Goal: Task Accomplishment & Management: Manage account settings

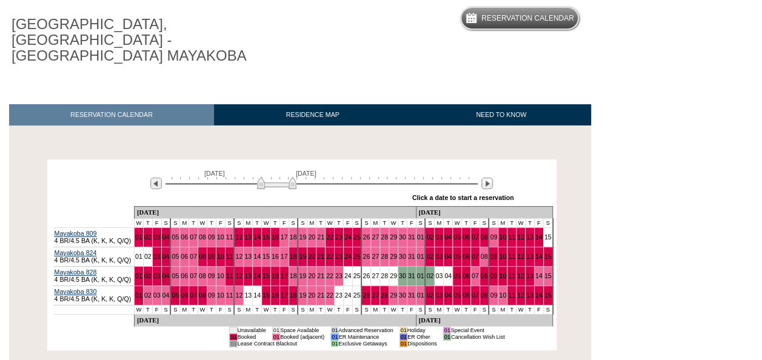
scroll to position [121, 0]
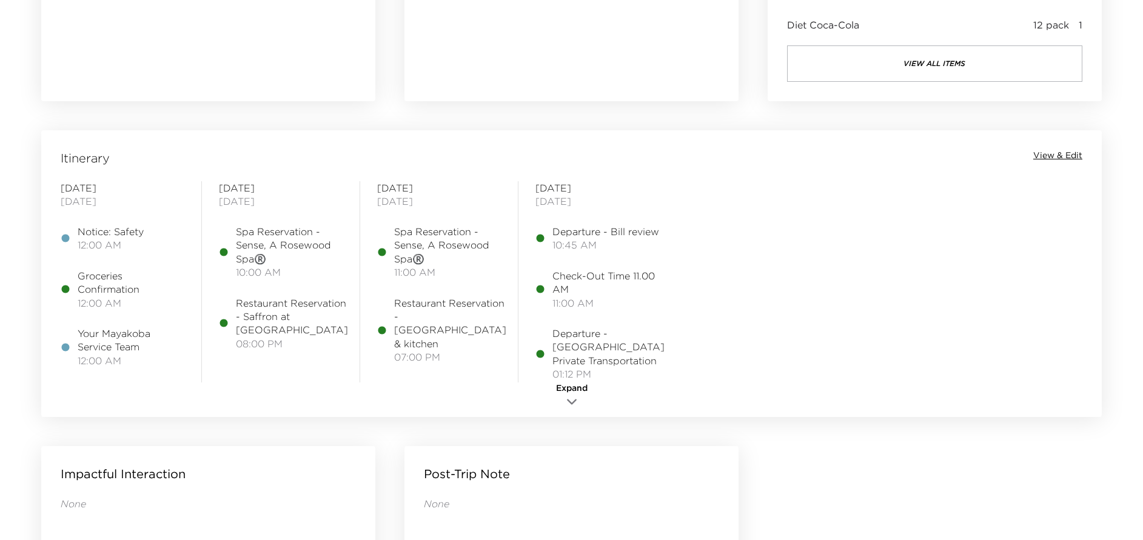
scroll to position [910, 0]
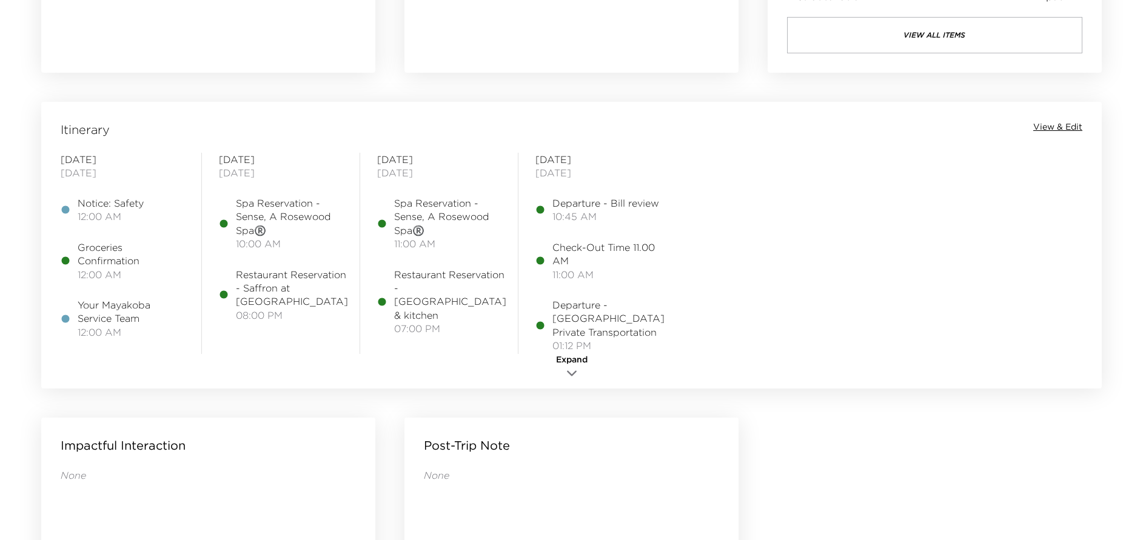
click at [572, 369] on icon "button" at bounding box center [572, 373] width 15 height 15
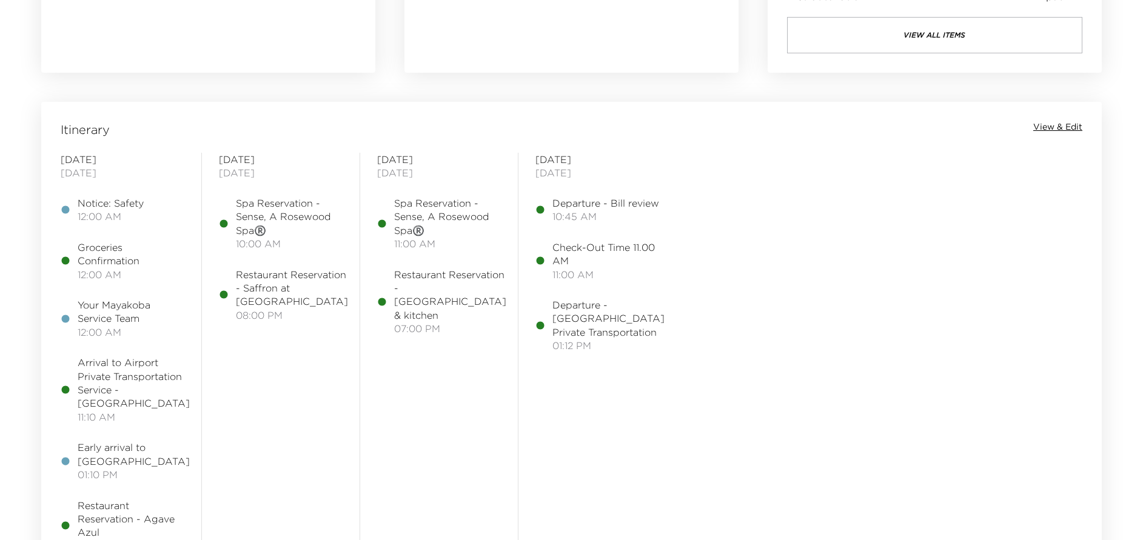
scroll to position [1001, 0]
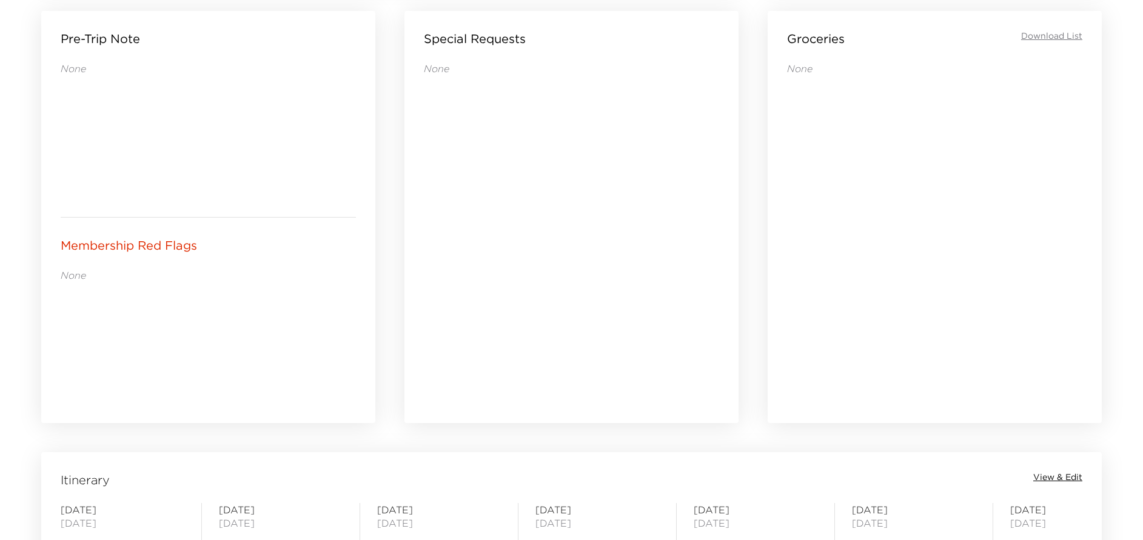
scroll to position [546, 0]
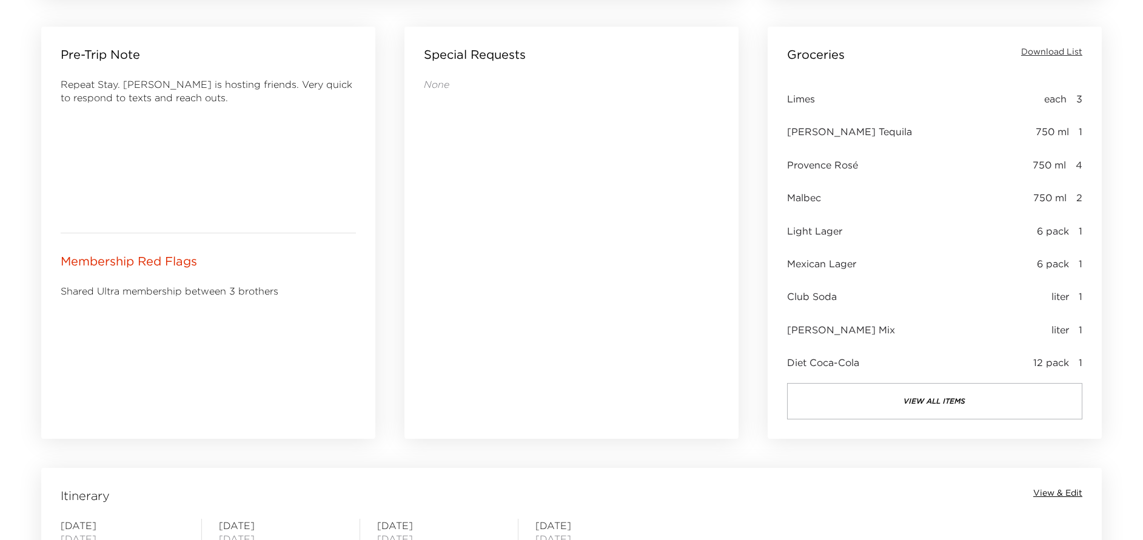
scroll to position [819, 0]
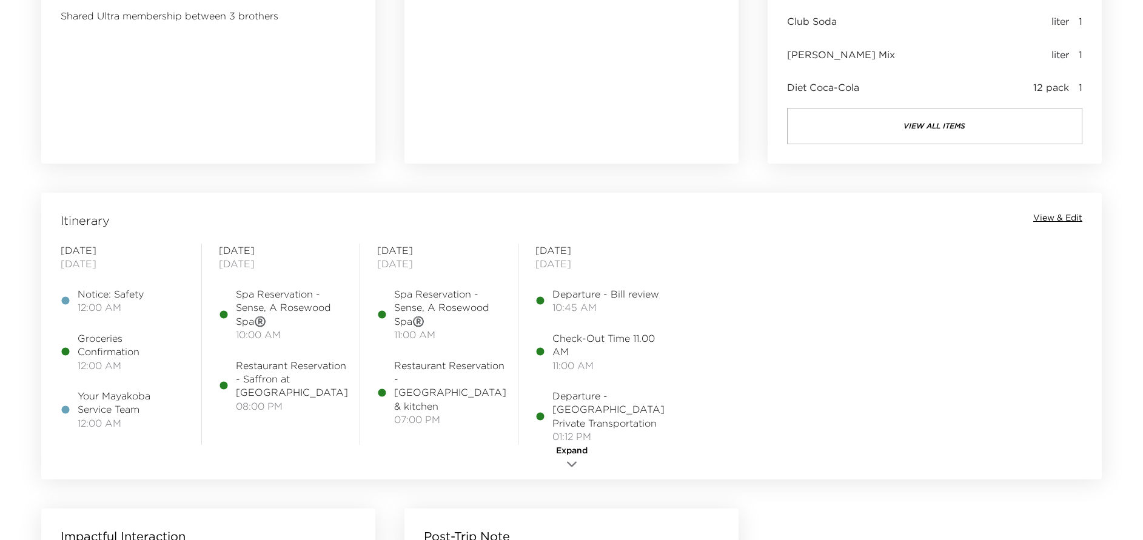
click at [1069, 217] on span "View & Edit" at bounding box center [1057, 218] width 49 height 12
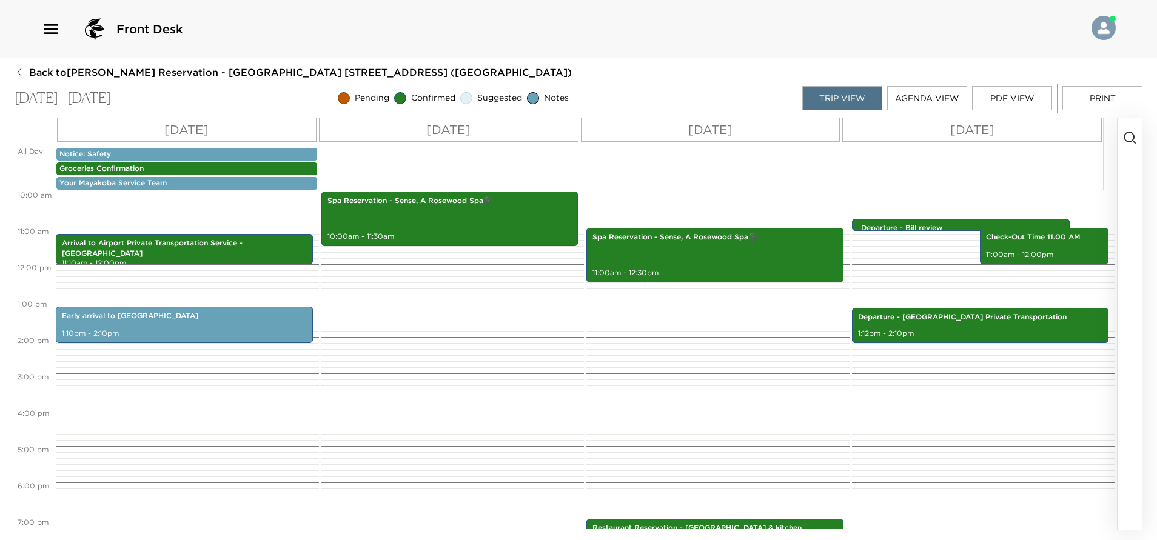
scroll to position [273, 0]
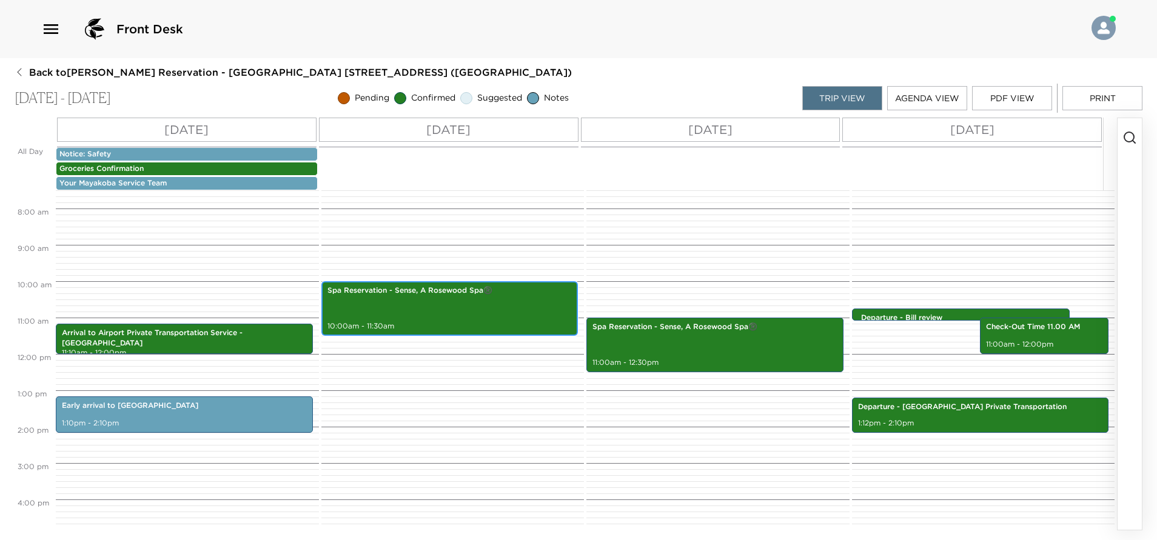
click at [436, 309] on div "Spa Reservation - Sense, A Rosewood Spa®️ 10:00am - 11:30am" at bounding box center [450, 308] width 250 height 51
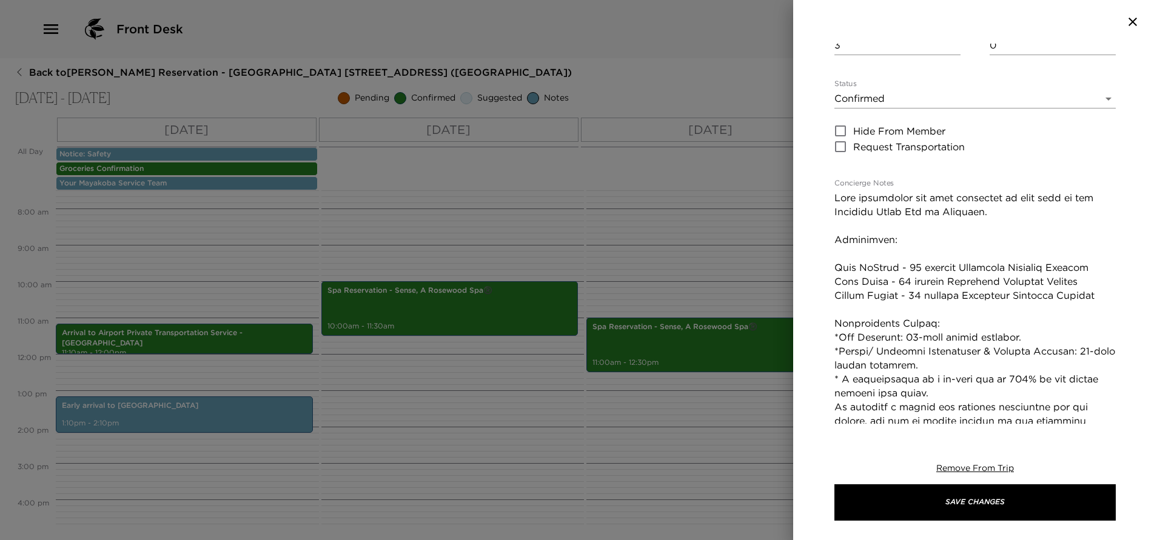
scroll to position [182, 0]
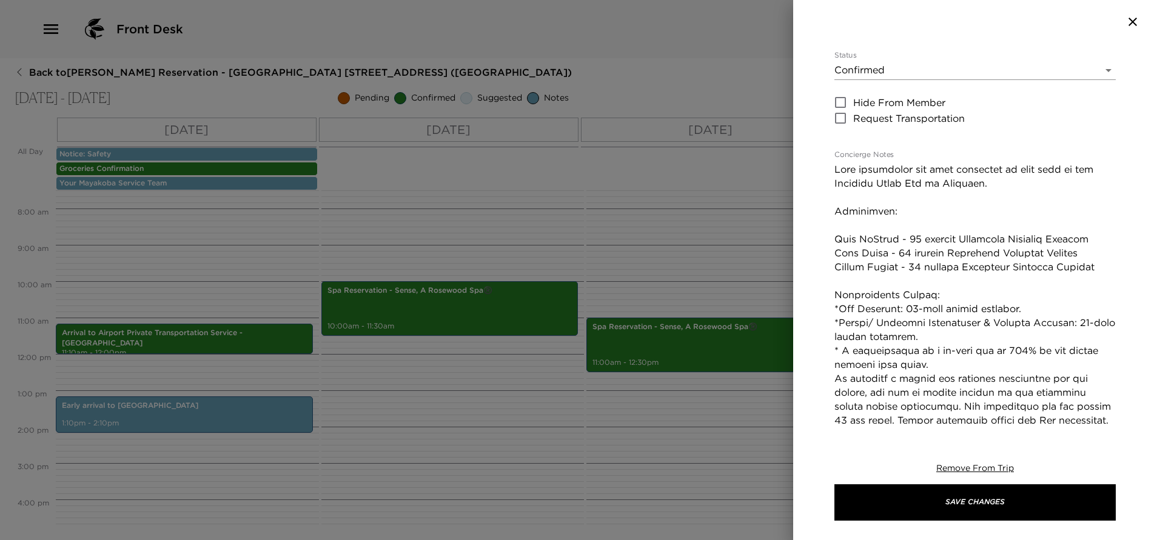
click at [1127, 25] on icon "button" at bounding box center [1133, 22] width 15 height 15
